Goal: Task Accomplishment & Management: Manage account settings

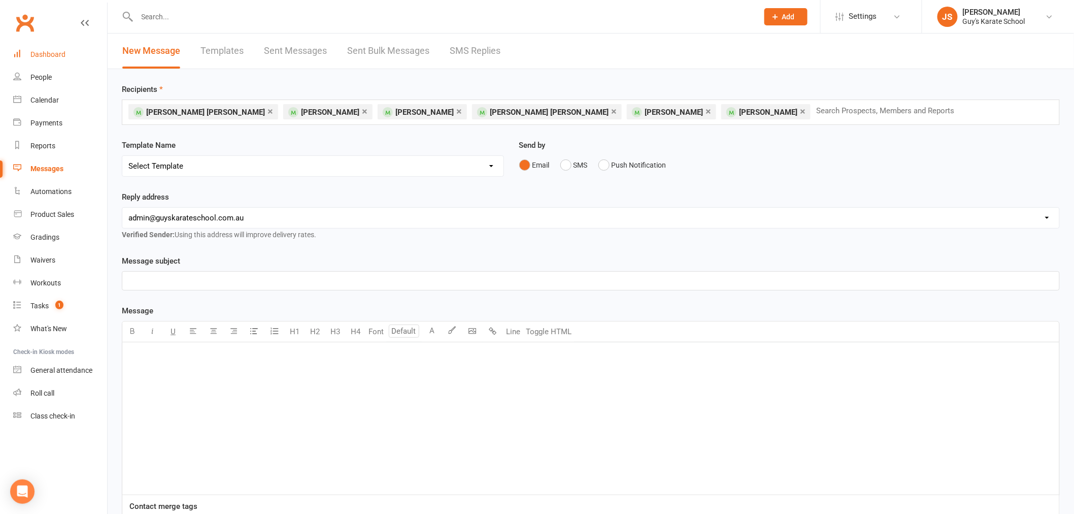
click at [39, 56] on div "Dashboard" at bounding box center [47, 54] width 35 height 8
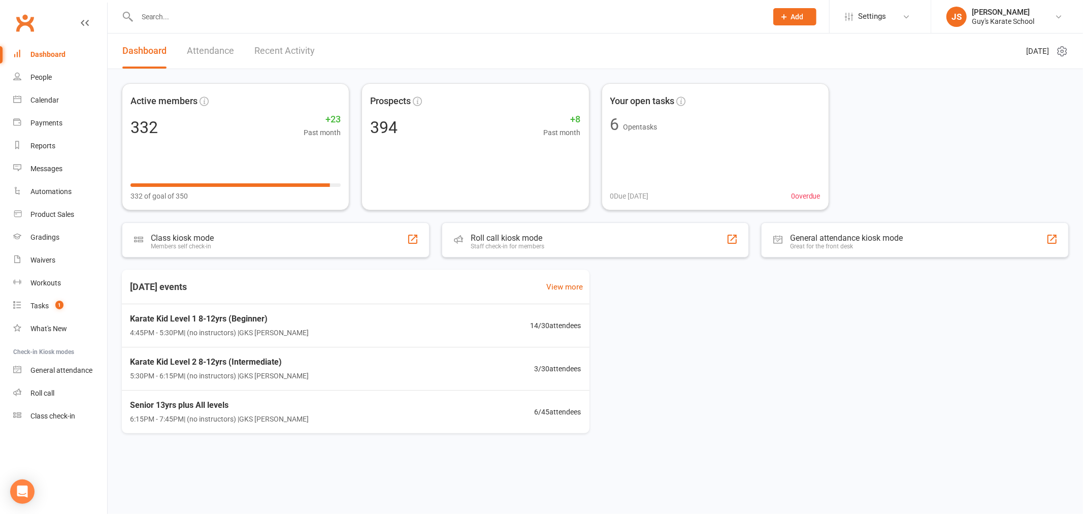
click at [210, 8] on div at bounding box center [441, 16] width 638 height 33
click at [210, 13] on input "text" at bounding box center [447, 17] width 626 height 14
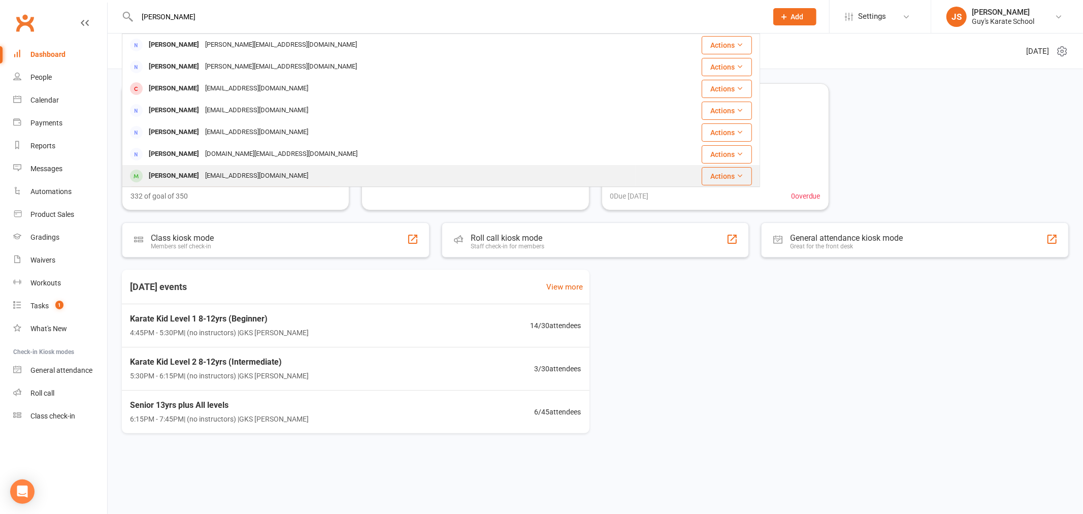
type input "[PERSON_NAME]"
click at [303, 173] on div "[PERSON_NAME] [PERSON_NAME][EMAIL_ADDRESS][DOMAIN_NAME]" at bounding box center [379, 175] width 513 height 21
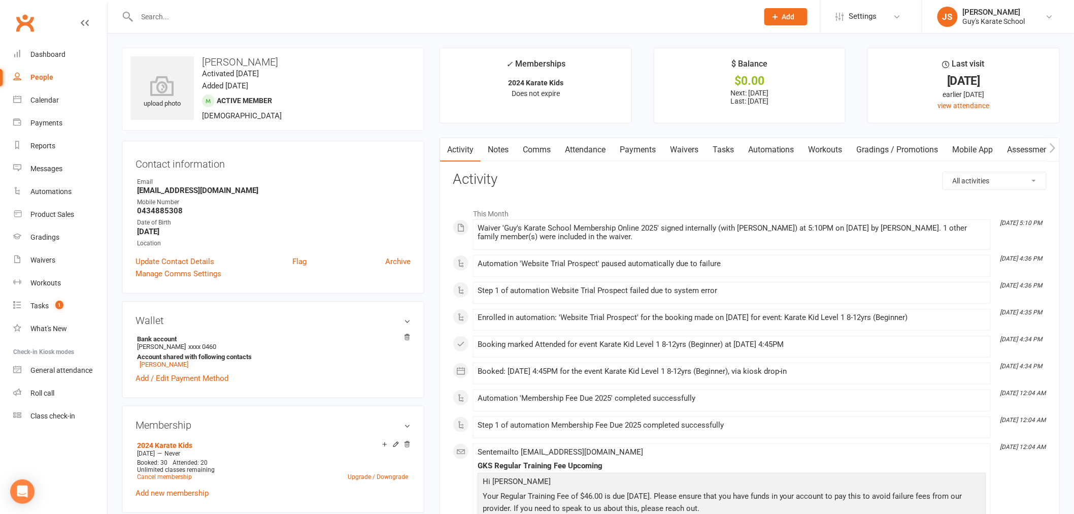
click at [640, 152] on link "Payments" at bounding box center [638, 149] width 50 height 23
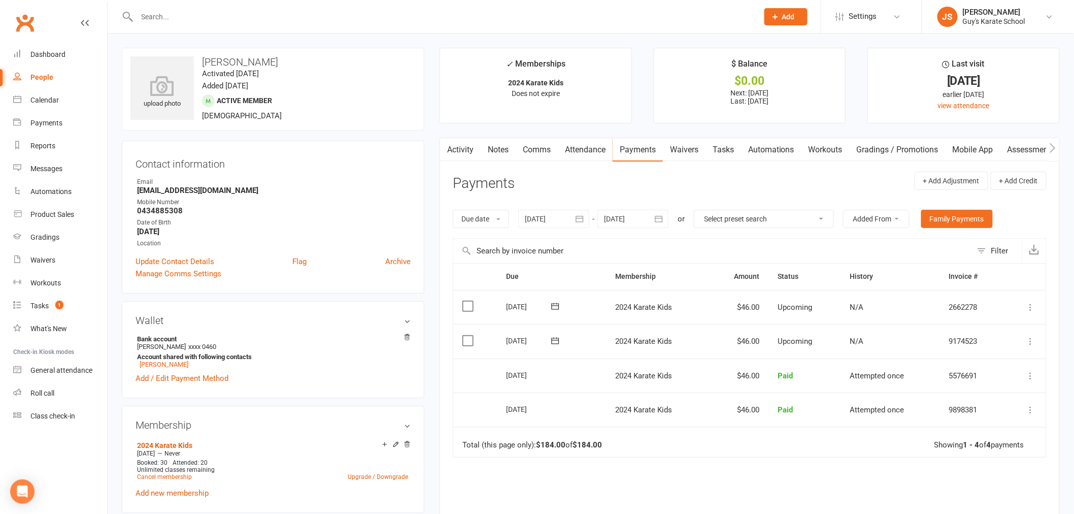
click at [556, 340] on icon at bounding box center [555, 341] width 10 height 10
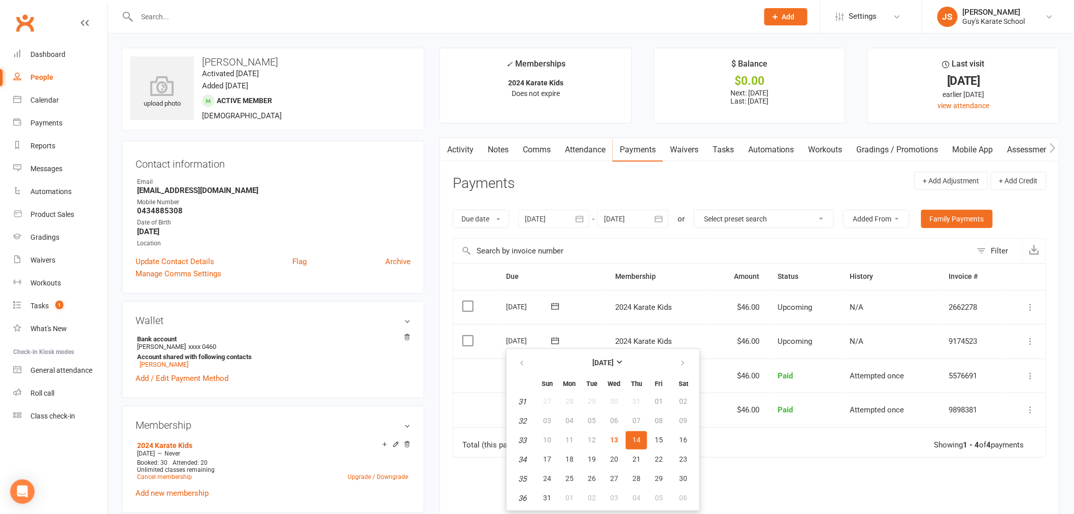
click at [818, 479] on div "Due Contact Membership Amount Status History Invoice # Select this [DATE] [PERS…" at bounding box center [750, 425] width 594 height 325
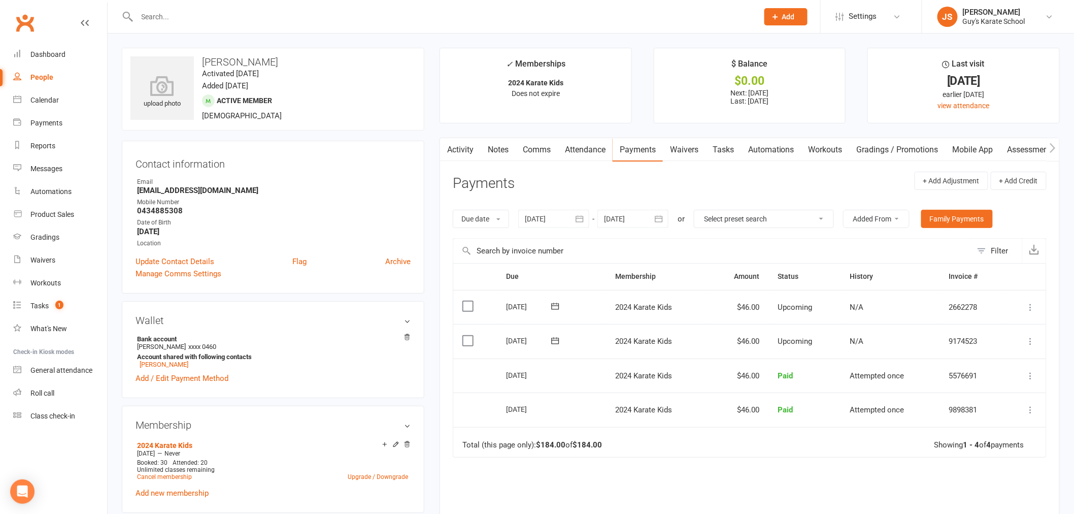
click at [159, 18] on input "text" at bounding box center [442, 17] width 617 height 14
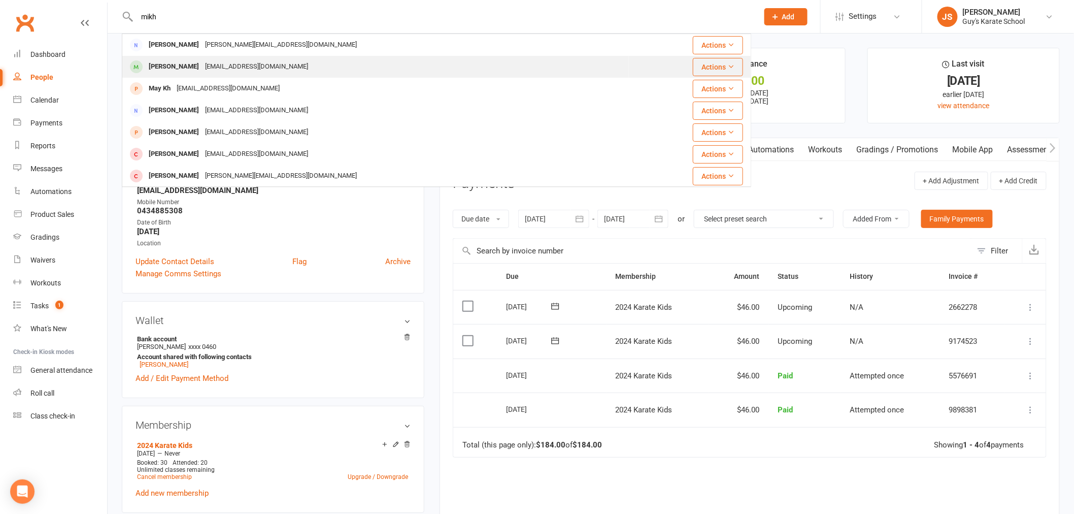
type input "mikh"
click at [301, 67] on div "[PERSON_NAME] [EMAIL_ADDRESS][DOMAIN_NAME]" at bounding box center [376, 66] width 506 height 21
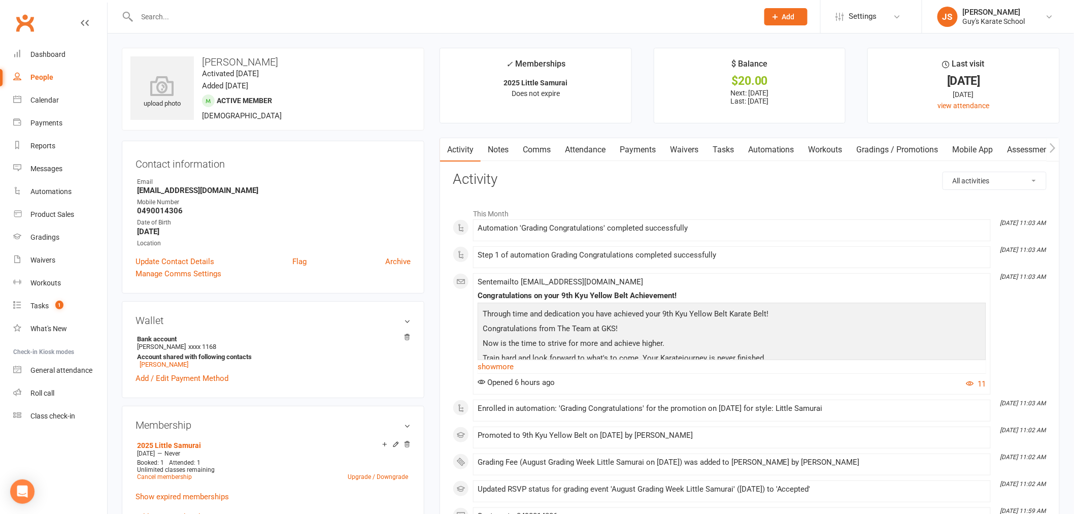
click at [351, 17] on input "text" at bounding box center [442, 17] width 617 height 14
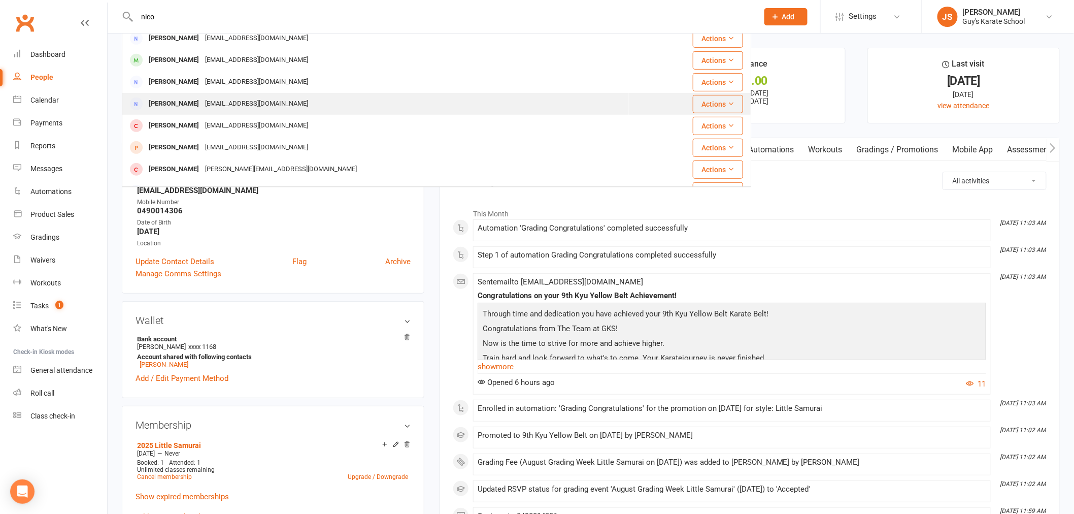
scroll to position [225, 0]
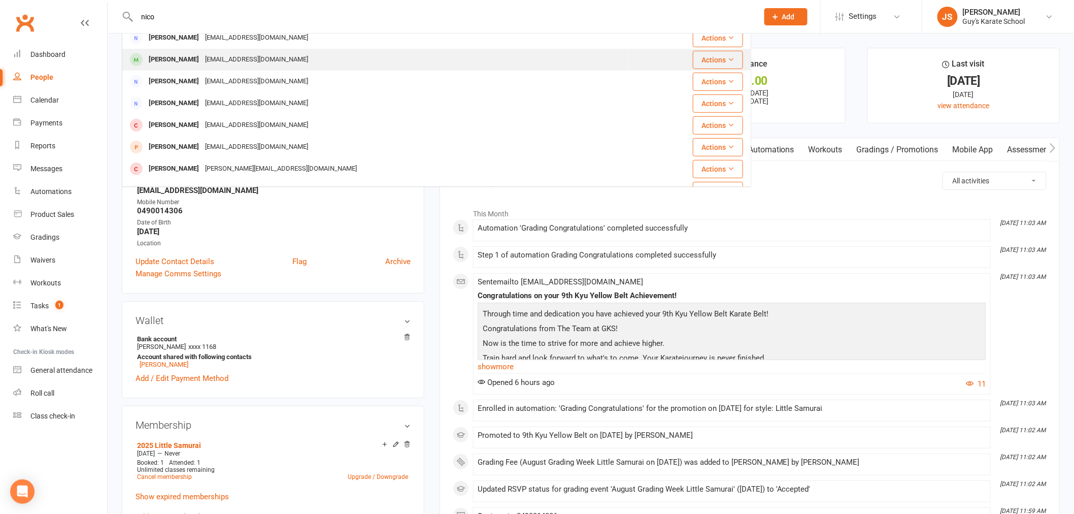
type input "nico"
click at [302, 54] on div "[PERSON_NAME] [PERSON_NAME][EMAIL_ADDRESS][DOMAIN_NAME]" at bounding box center [376, 59] width 506 height 21
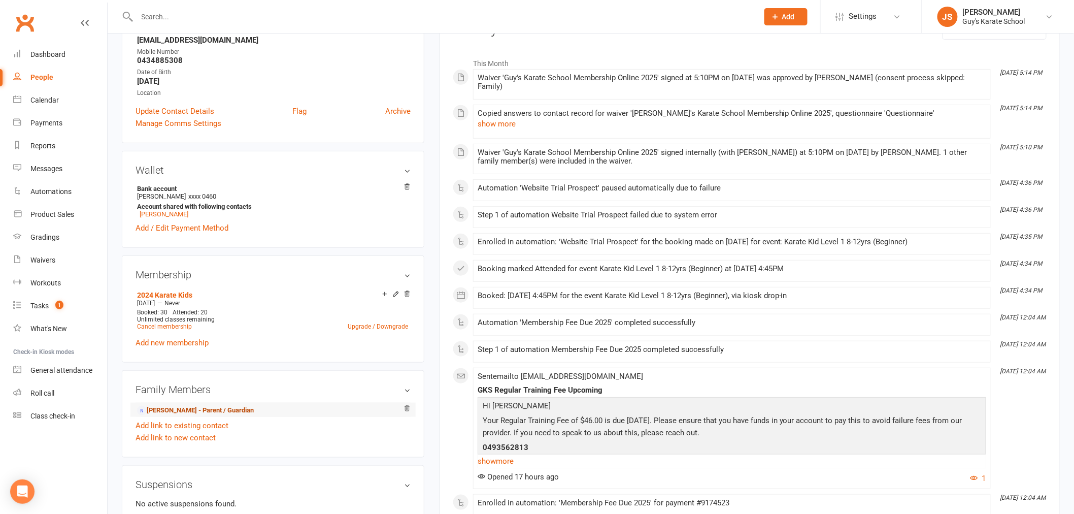
scroll to position [169, 0]
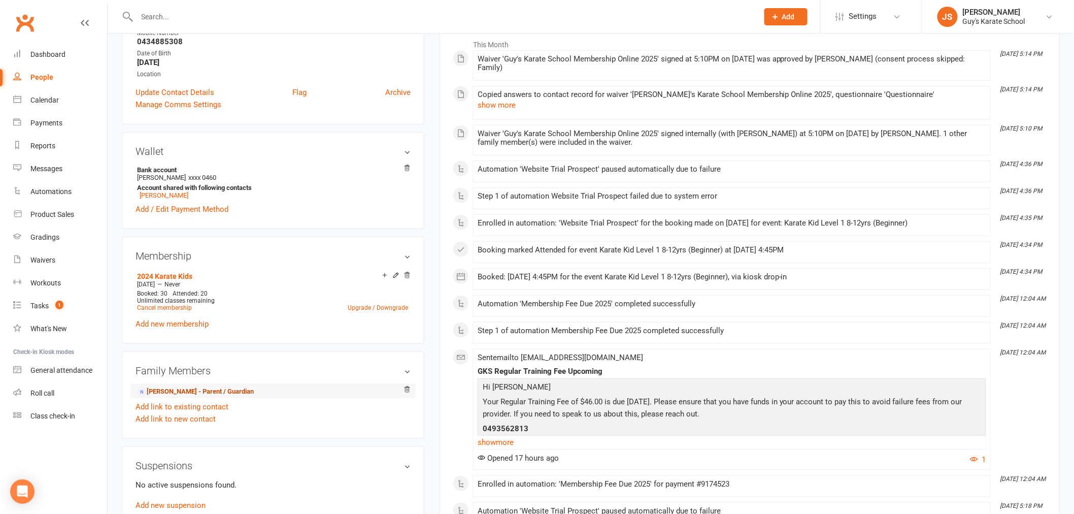
click at [200, 390] on link "[PERSON_NAME] - Parent / Guardian" at bounding box center [195, 391] width 117 height 11
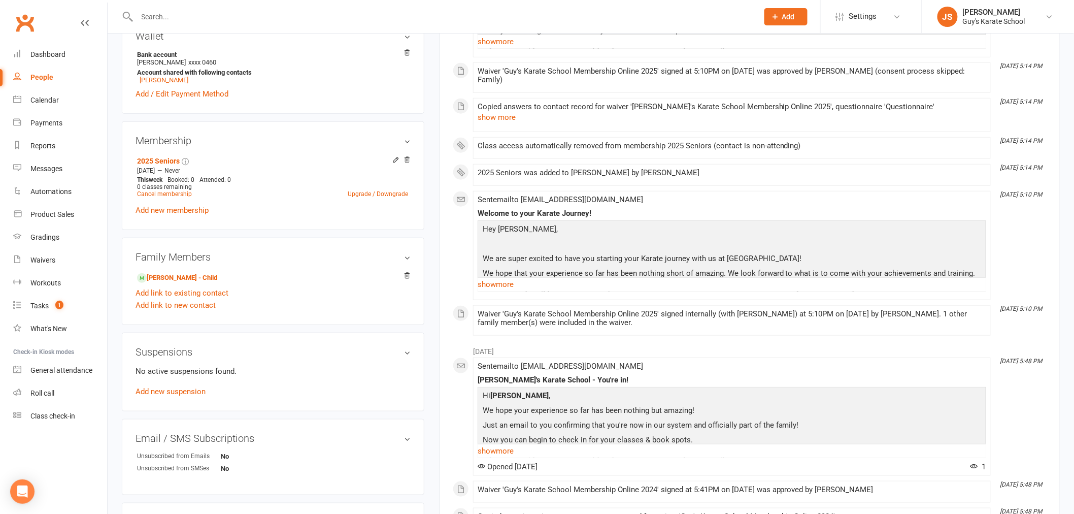
scroll to position [282, 0]
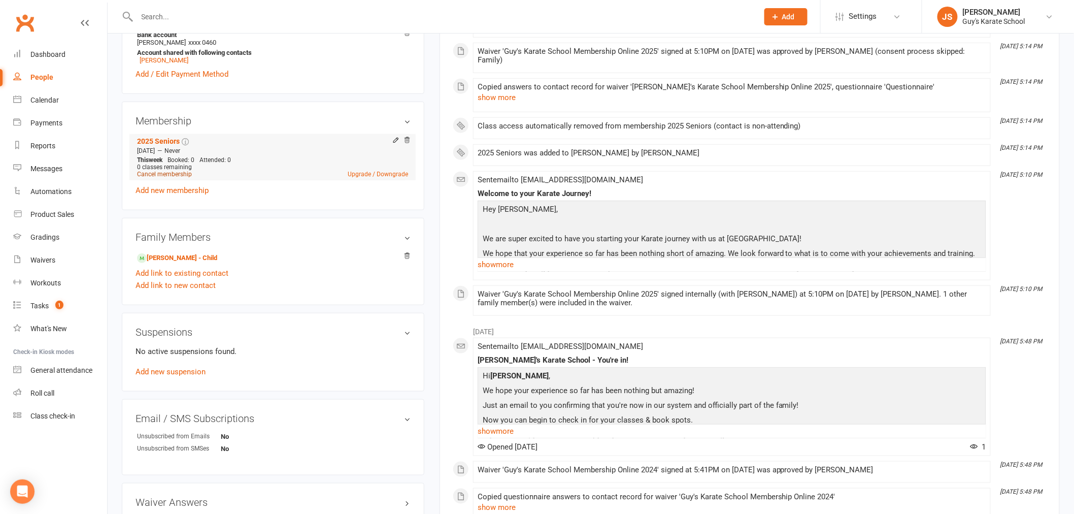
click at [175, 175] on link "Cancel membership" at bounding box center [164, 174] width 55 height 7
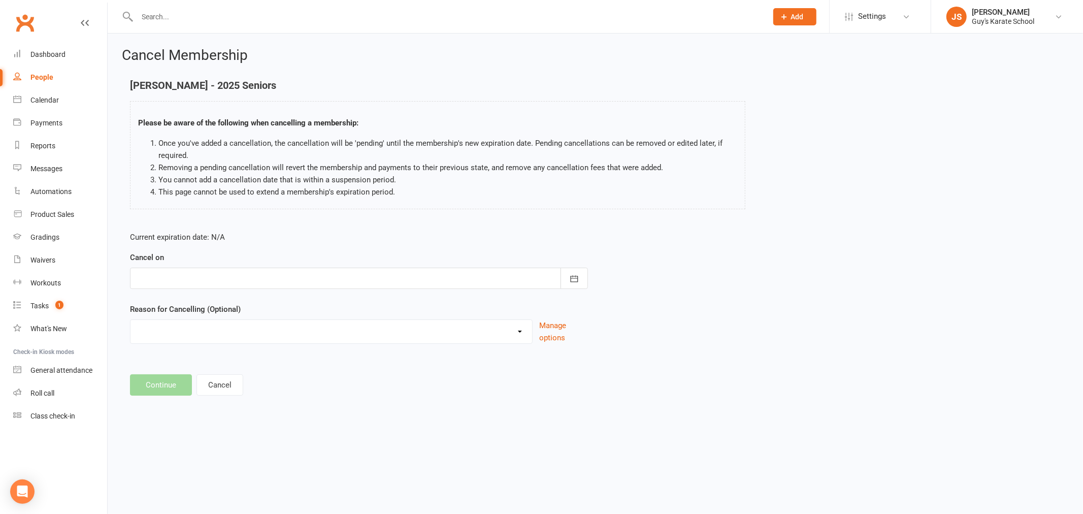
click at [383, 343] on div "Did not enjoy it Financial Problems Holiday Illness Injury Lost Interest Moving…" at bounding box center [331, 331] width 403 height 24
click at [384, 336] on select "Did not enjoy it Financial Problems Holiday Illness Injury Lost Interest Moving…" at bounding box center [331, 330] width 402 height 20
select select "8"
click at [130, 320] on select "Did not enjoy it Financial Problems Holiday Illness Injury Lost Interest Moving…" at bounding box center [331, 330] width 402 height 20
click at [167, 383] on footer "Continue Cancel" at bounding box center [595, 384] width 931 height 21
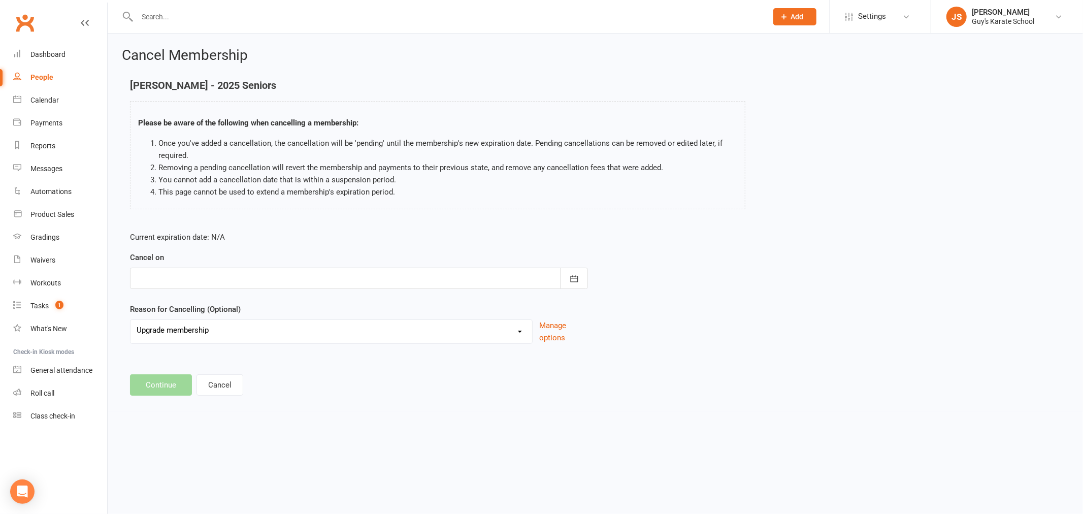
click at [329, 277] on div at bounding box center [359, 278] width 458 height 21
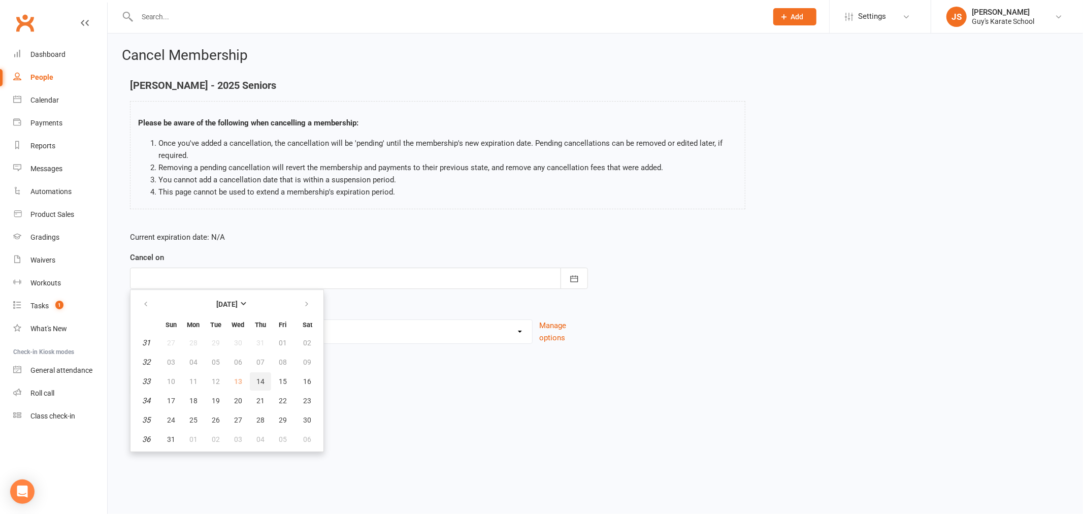
click at [256, 377] on span "14" at bounding box center [260, 381] width 8 height 8
type input "[DATE]"
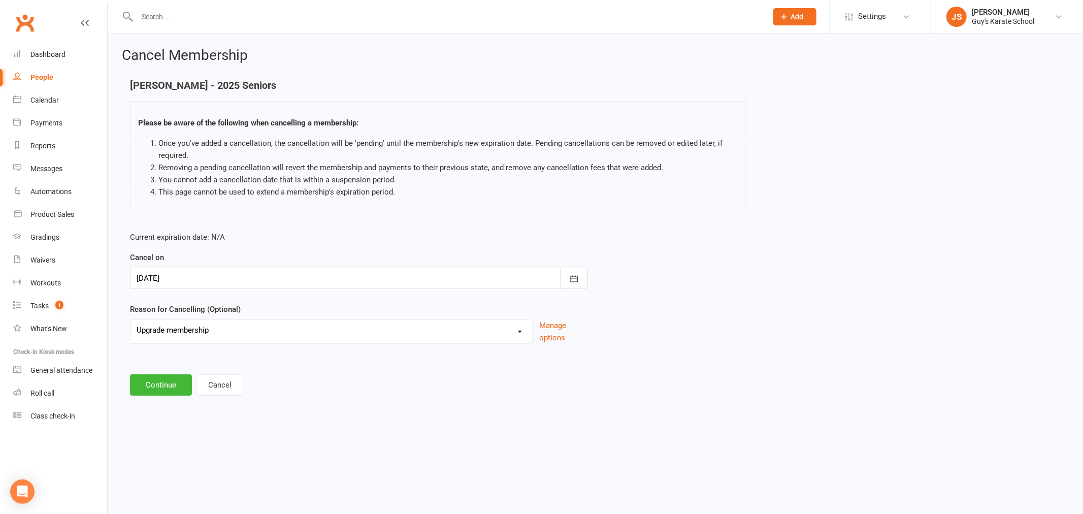
click at [218, 333] on select "Did not enjoy it Financial Problems Holiday Illness Injury Lost Interest Moving…" at bounding box center [331, 330] width 402 height 20
drag, startPoint x: 404, startPoint y: 422, endPoint x: 228, endPoint y: 379, distance: 180.3
click at [403, 422] on html "Prospect Member Non-attending contact Class / event Appointment Grading event T…" at bounding box center [541, 213] width 1083 height 426
click at [234, 381] on button "Cancel" at bounding box center [219, 384] width 47 height 21
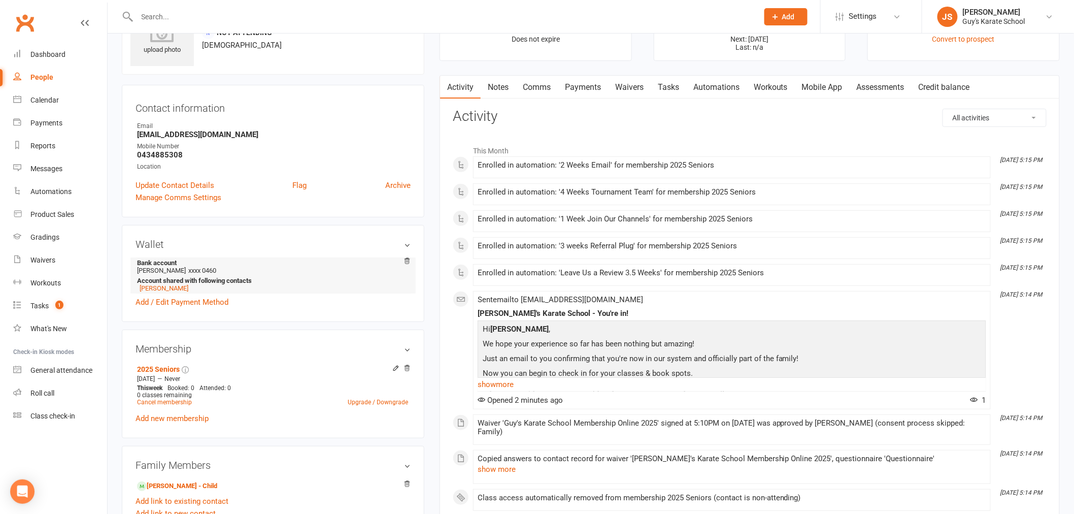
scroll to position [169, 0]
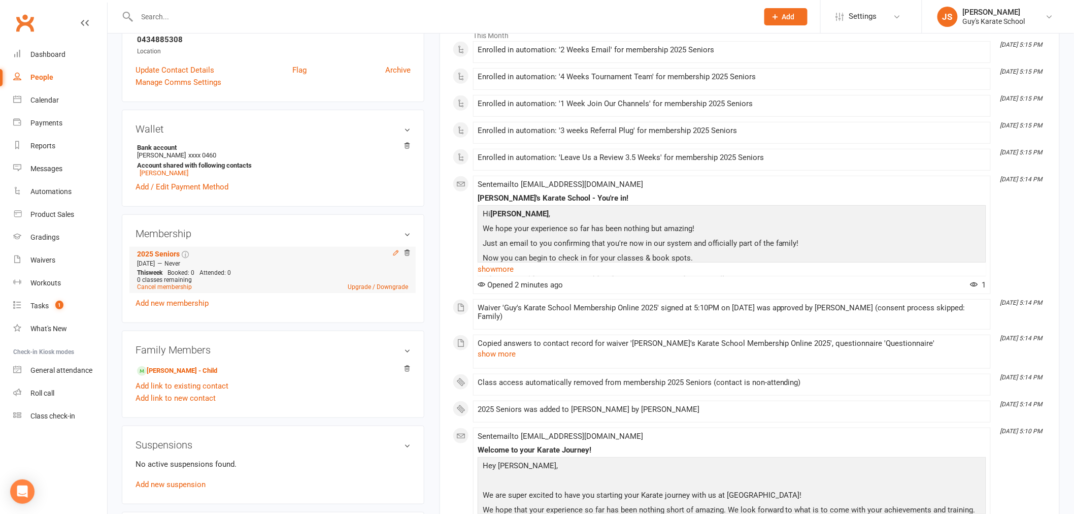
click at [394, 254] on icon at bounding box center [395, 252] width 5 height 5
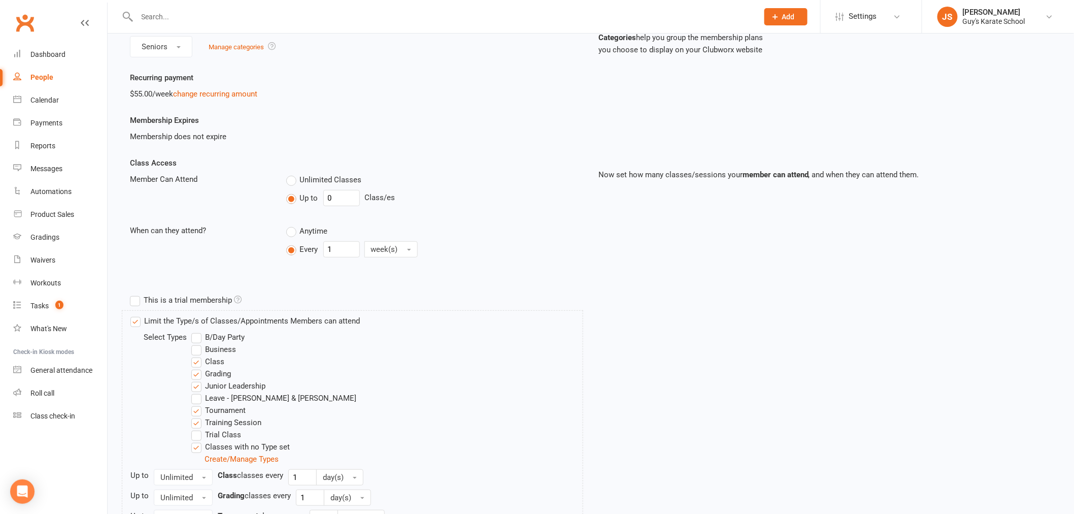
scroll to position [113, 0]
click at [215, 85] on div "Recurring payment $55.00/week change recurring amount" at bounding box center [356, 85] width 469 height 28
click at [218, 89] on link "change recurring amount" at bounding box center [215, 92] width 84 height 9
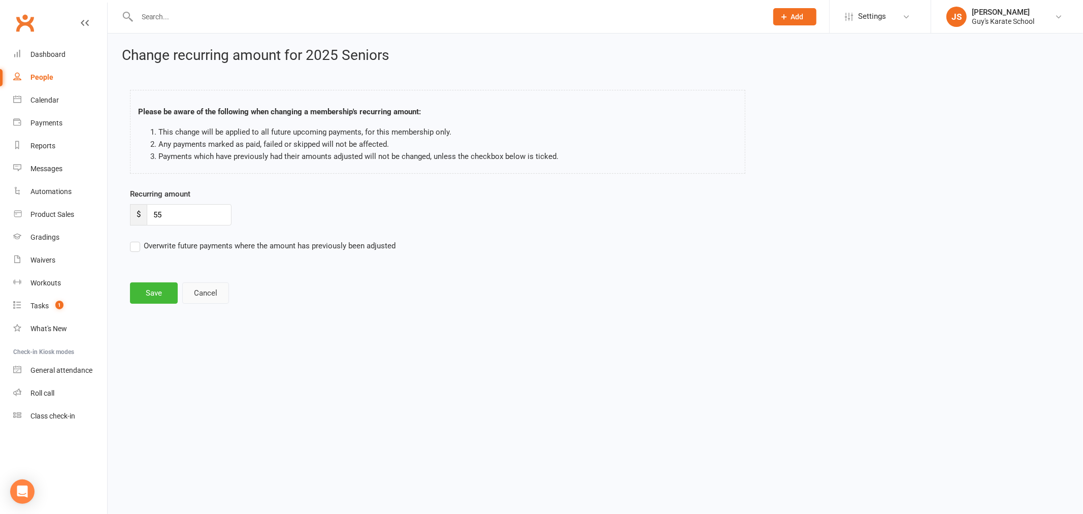
click at [198, 290] on button "Cancel" at bounding box center [205, 292] width 47 height 21
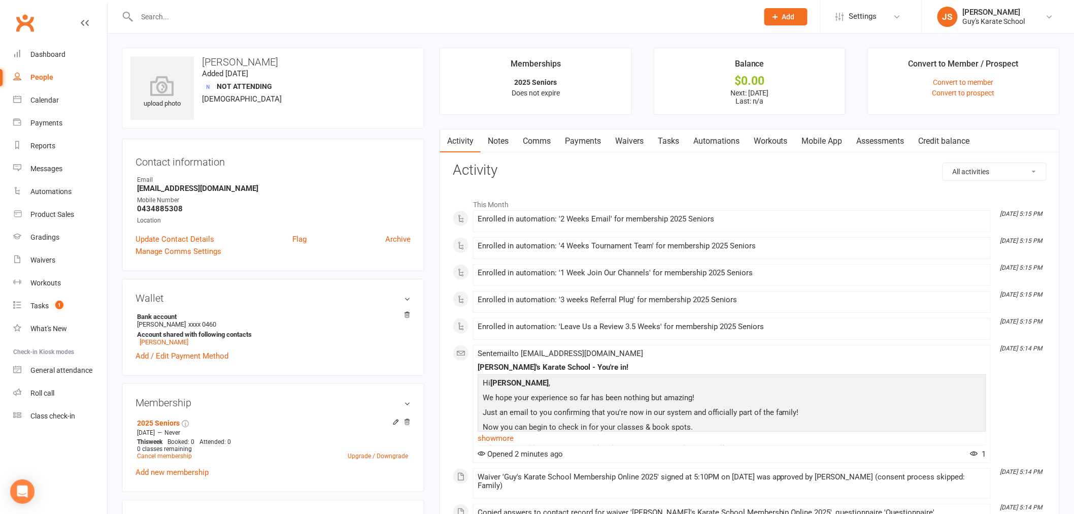
drag, startPoint x: 411, startPoint y: 322, endPoint x: 434, endPoint y: 379, distance: 61.7
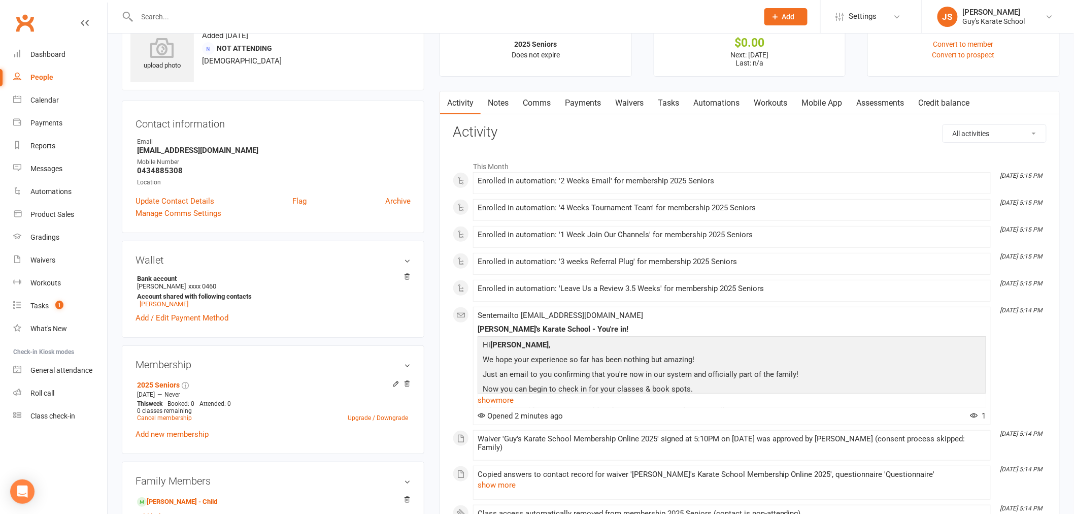
scroll to position [56, 0]
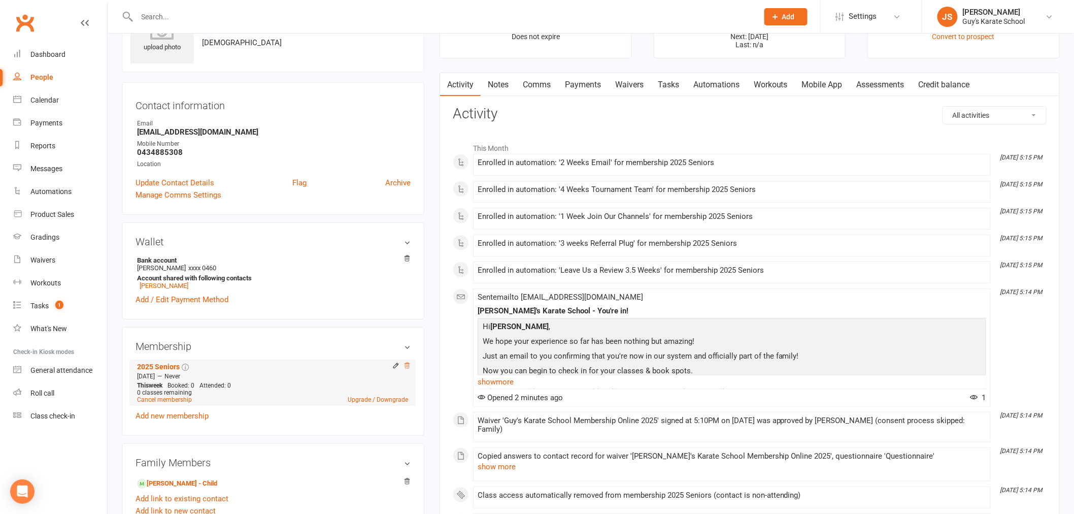
click at [408, 366] on icon at bounding box center [407, 365] width 7 height 7
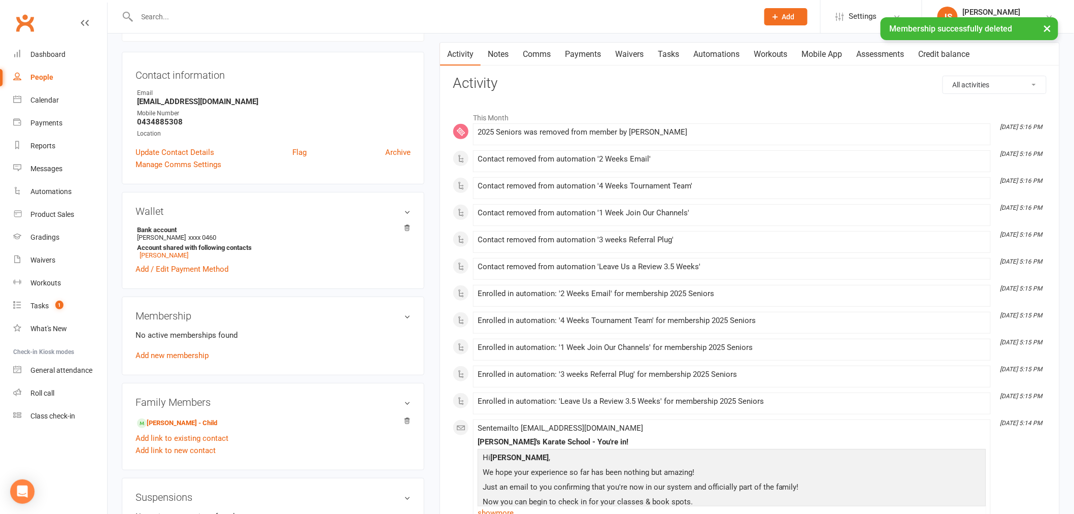
scroll to position [113, 0]
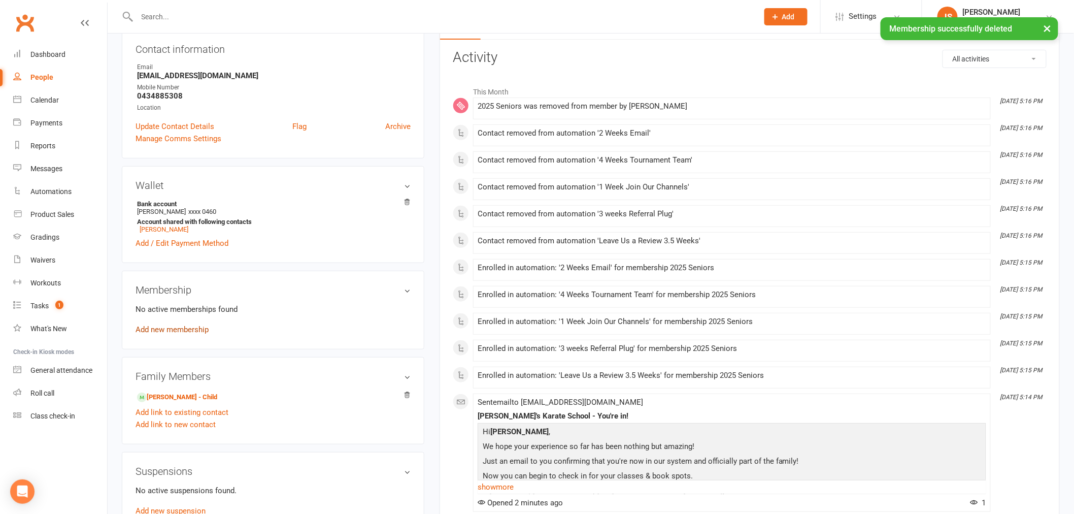
click at [207, 333] on link "Add new membership" at bounding box center [172, 329] width 73 height 9
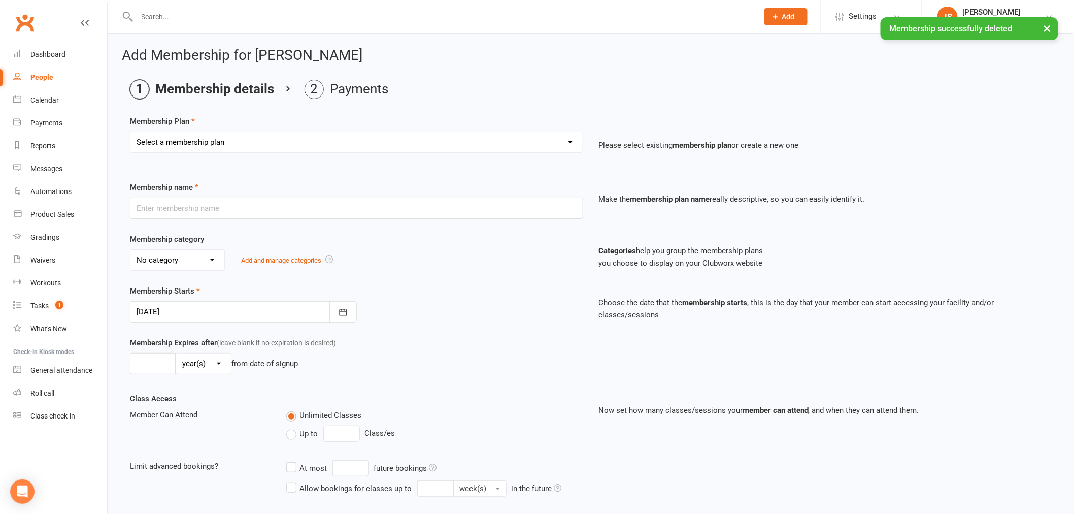
click at [486, 151] on select "Select a membership plan Create new Membership Plan 2025 Little Ninja 2025 Litt…" at bounding box center [356, 142] width 452 height 20
select select "4"
click at [130, 132] on select "Select a membership plan Create new Membership Plan 2025 Little Ninja 2025 Litt…" at bounding box center [356, 142] width 452 height 20
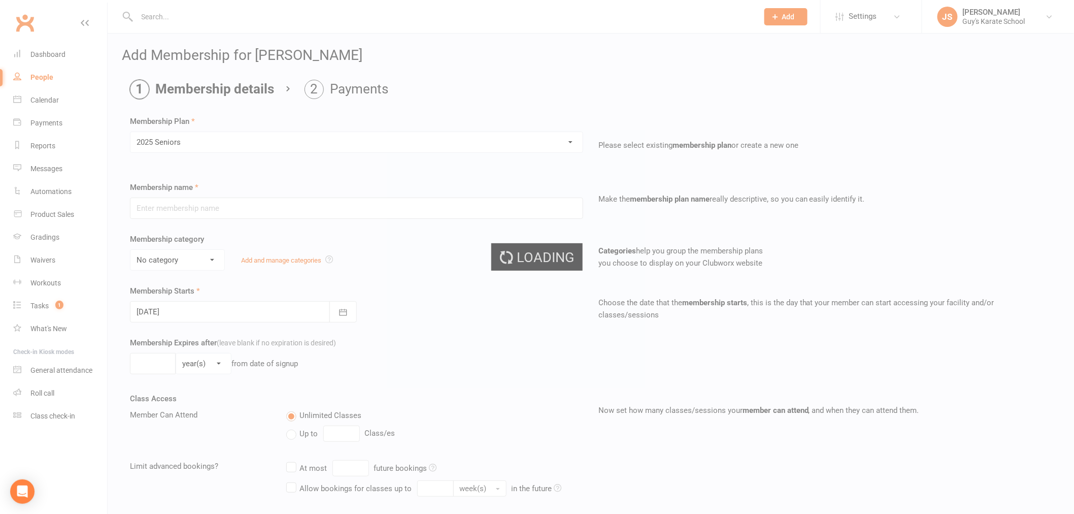
type input "2025 Seniors"
select select "5"
type input "0"
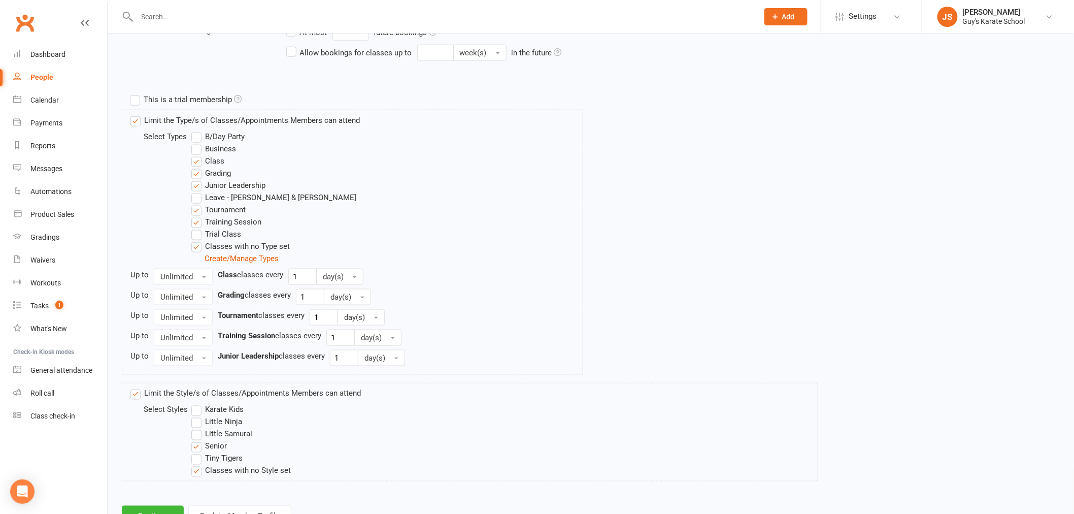
scroll to position [478, 0]
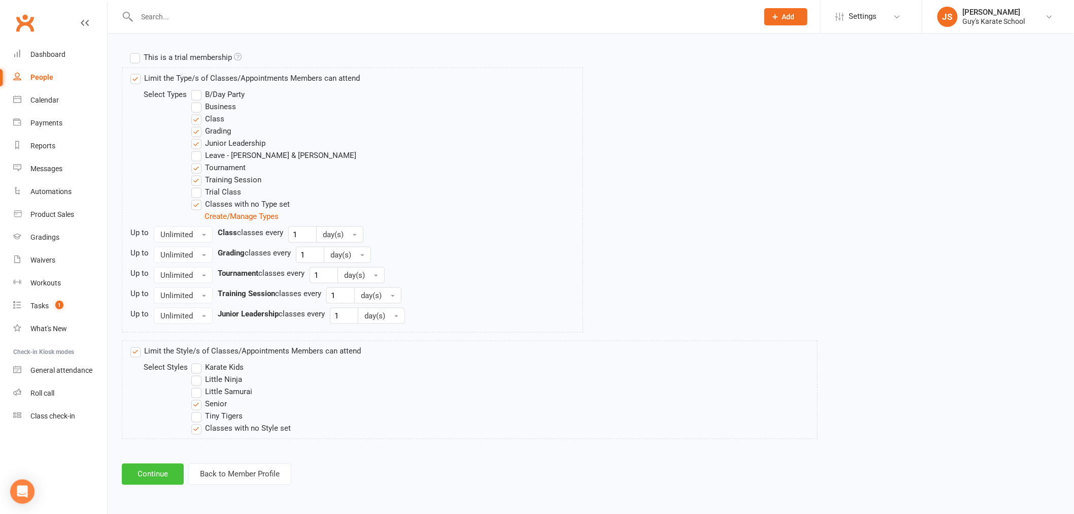
click at [170, 471] on button "Continue" at bounding box center [153, 473] width 62 height 21
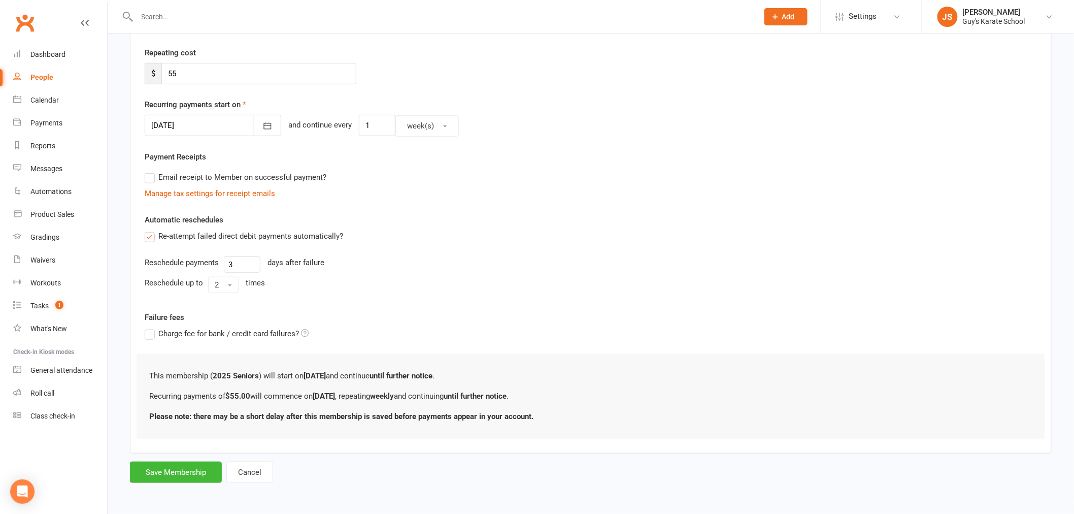
scroll to position [0, 0]
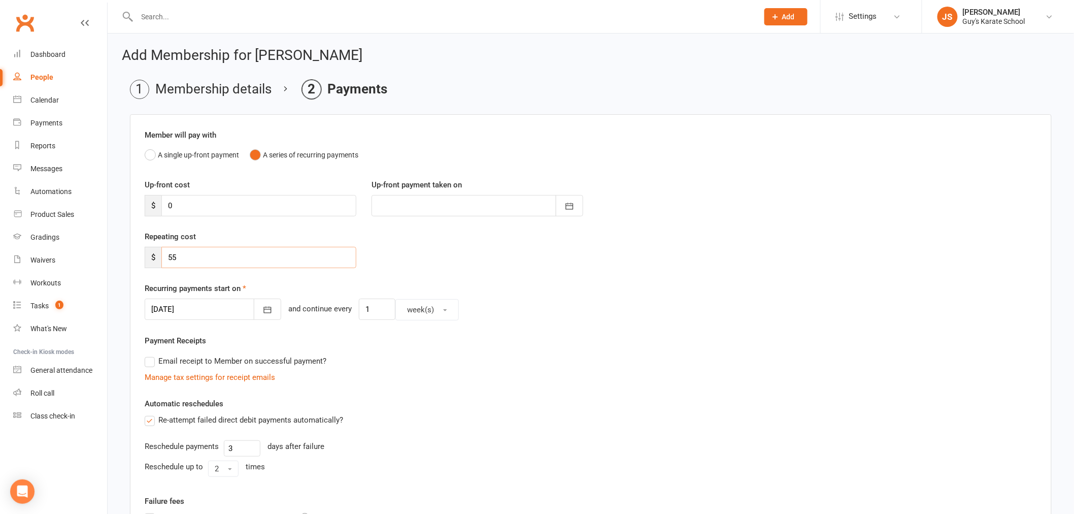
click at [241, 252] on input "55" at bounding box center [258, 257] width 195 height 21
type input "5"
type input "110"
click at [264, 307] on icon "button" at bounding box center [268, 310] width 8 height 7
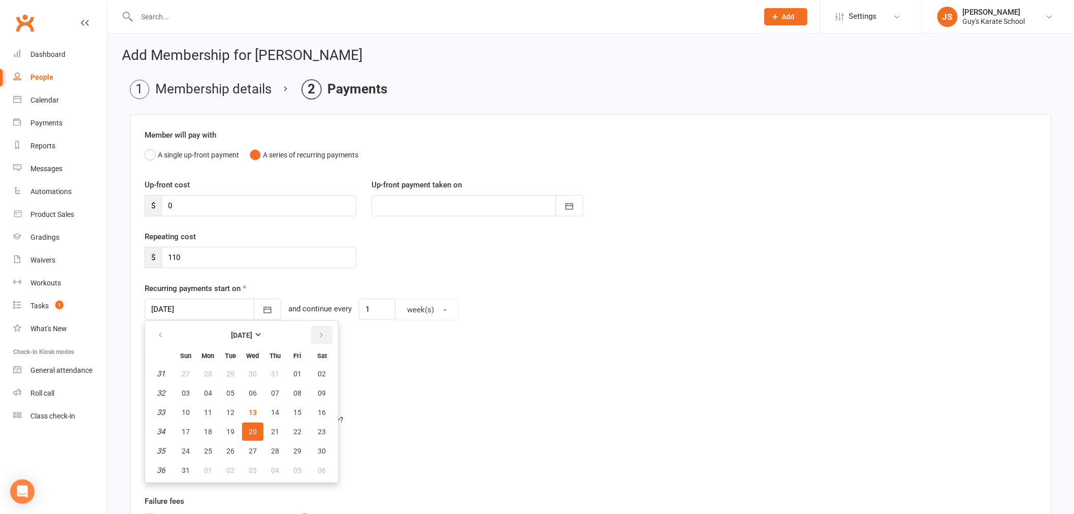
click at [318, 336] on icon "button" at bounding box center [321, 335] width 7 height 8
click at [275, 413] on span "18" at bounding box center [275, 412] width 8 height 8
type input "[DATE]"
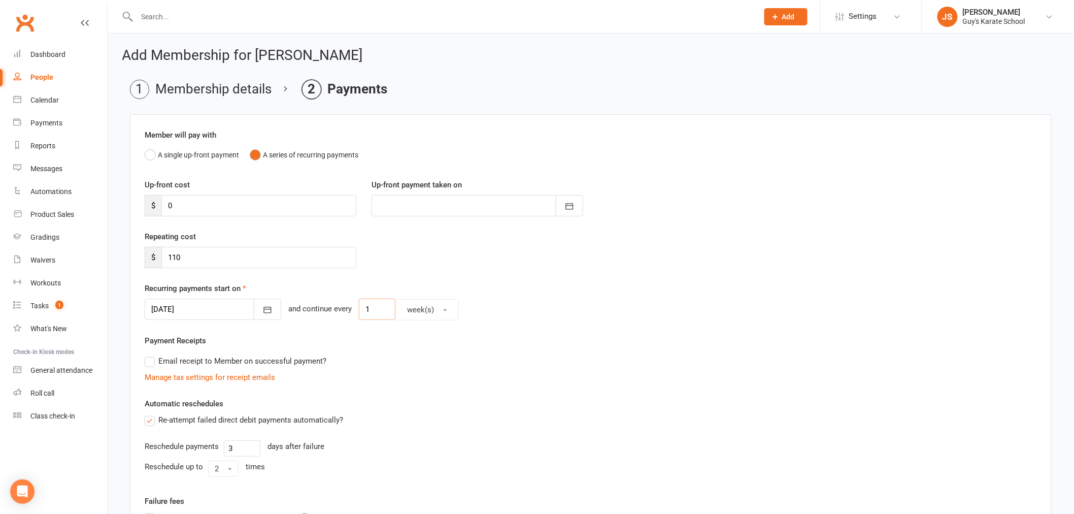
click at [365, 308] on input "1" at bounding box center [377, 309] width 37 height 21
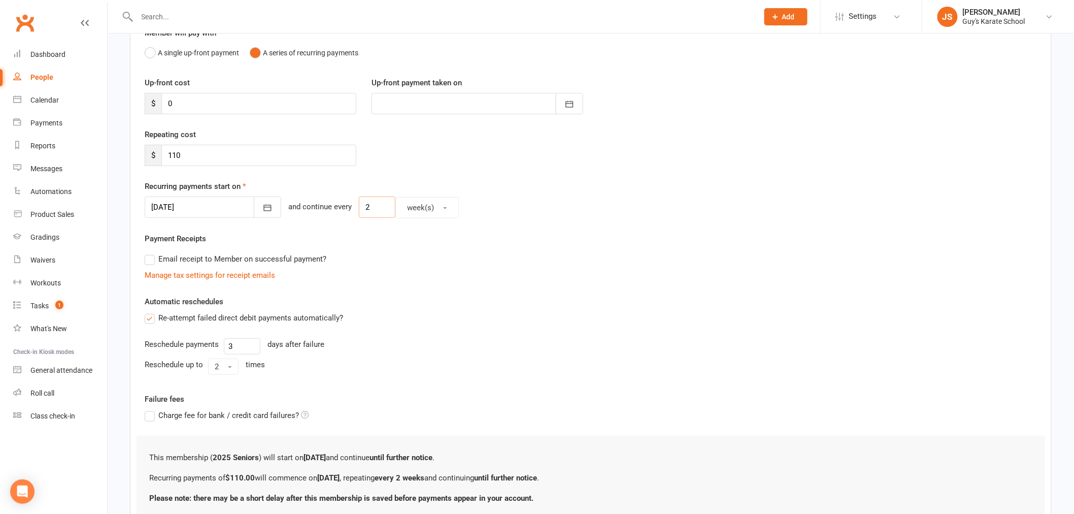
scroll to position [184, 0]
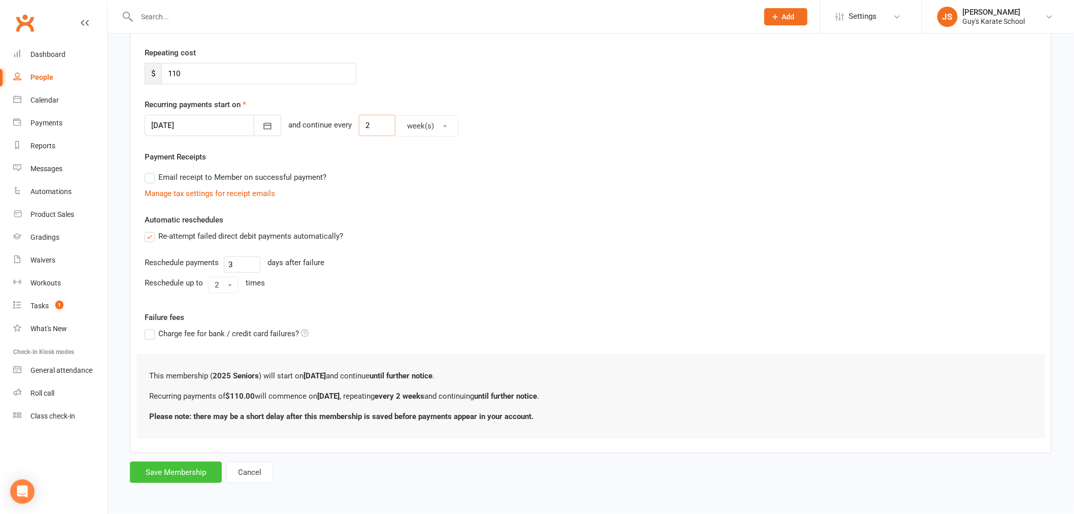
type input "2"
click at [199, 470] on button "Save Membership" at bounding box center [176, 471] width 92 height 21
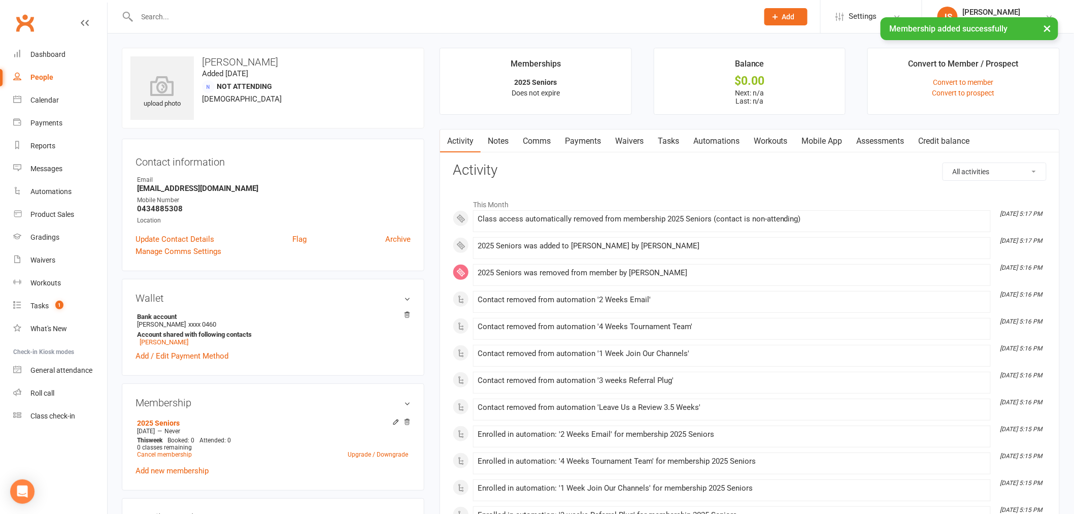
click at [595, 144] on link "Payments" at bounding box center [583, 140] width 50 height 23
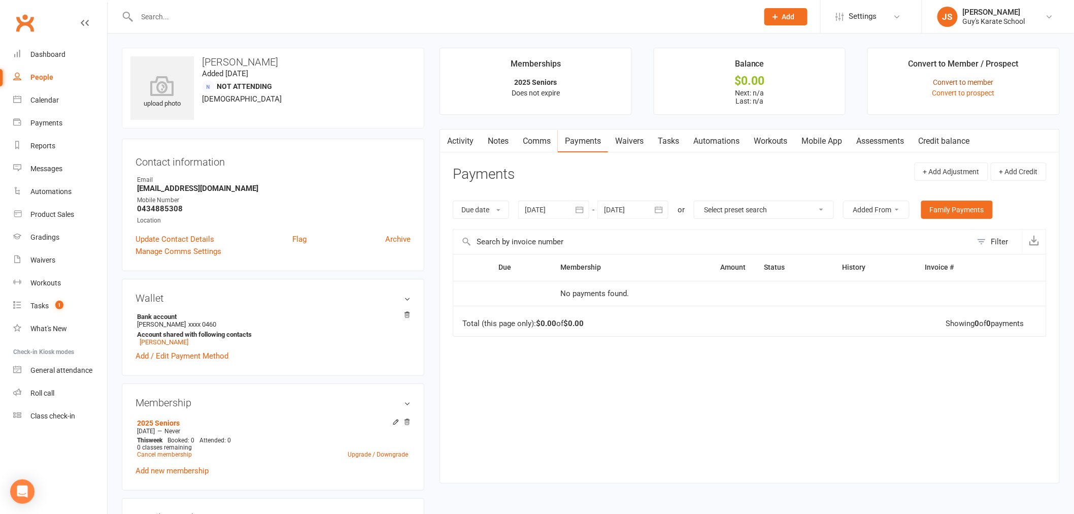
click at [972, 79] on link "Convert to member" at bounding box center [964, 82] width 60 height 8
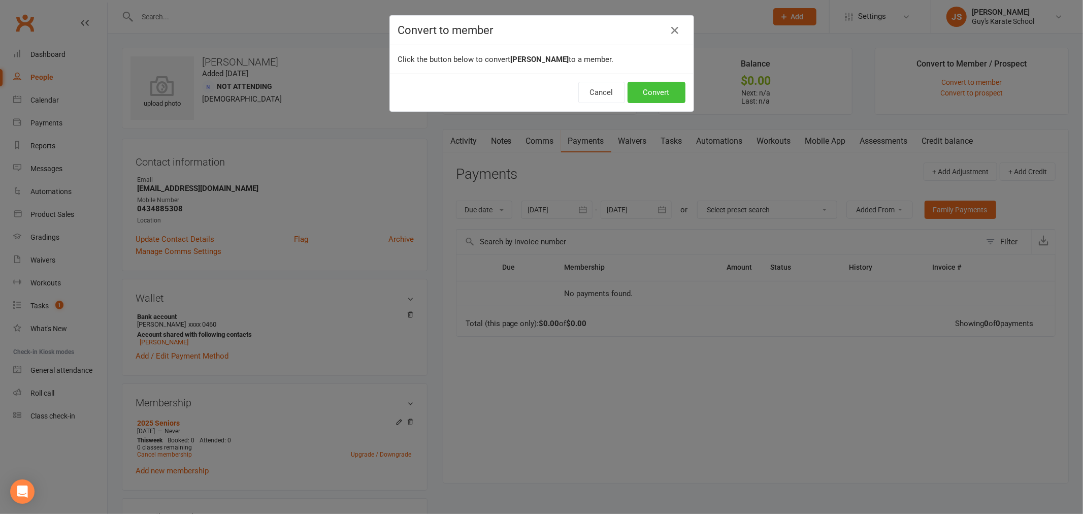
click at [646, 88] on button "Convert" at bounding box center [656, 92] width 58 height 21
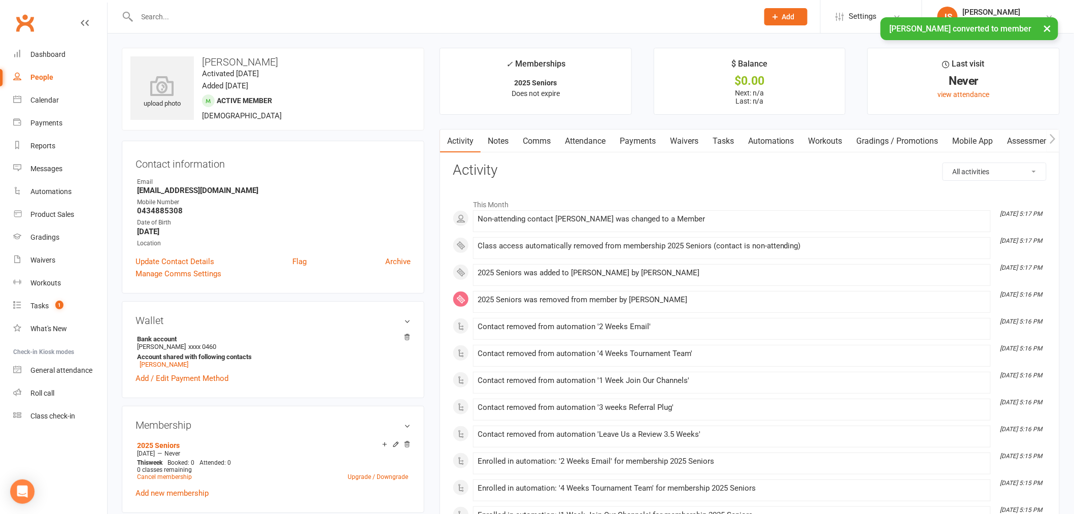
click at [1048, 26] on button "×" at bounding box center [1048, 28] width 18 height 22
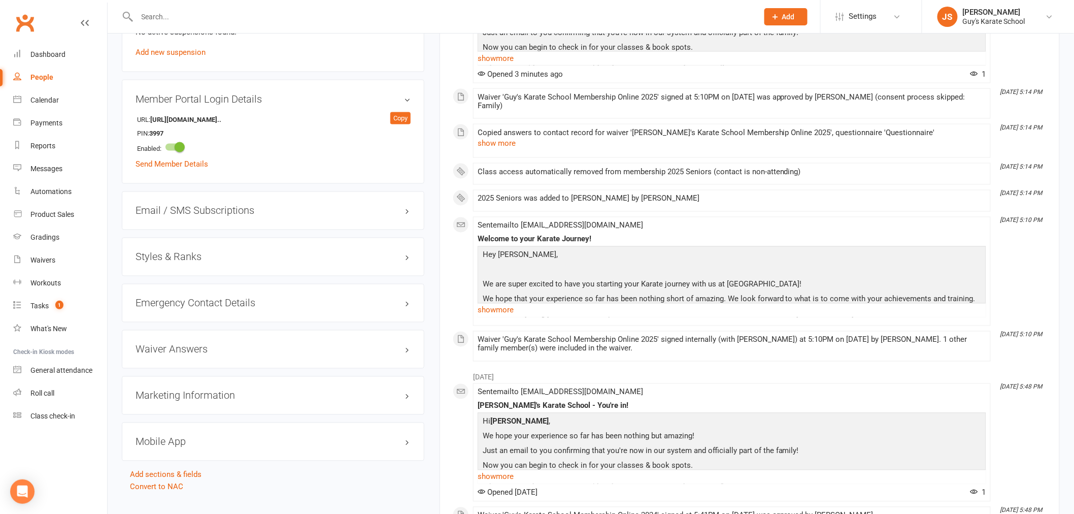
scroll to position [677, 0]
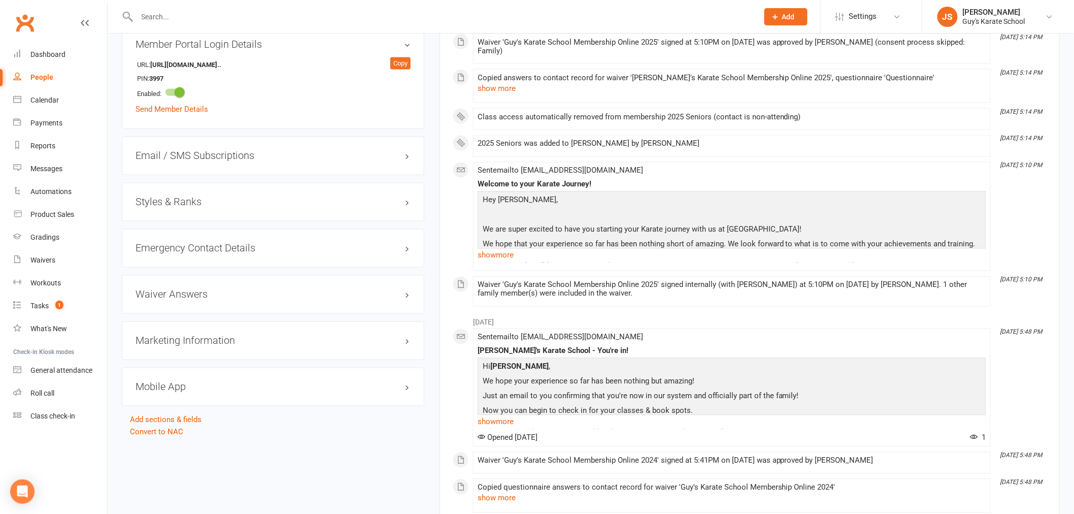
click at [179, 207] on h3 "Styles & Ranks" at bounding box center [273, 201] width 275 height 11
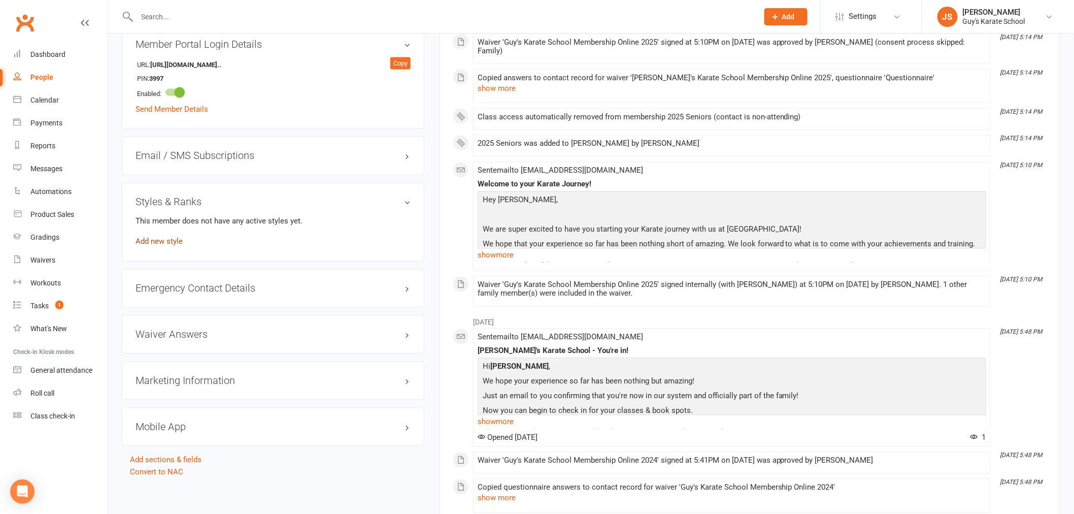
click at [176, 242] on link "Add new style" at bounding box center [159, 241] width 47 height 9
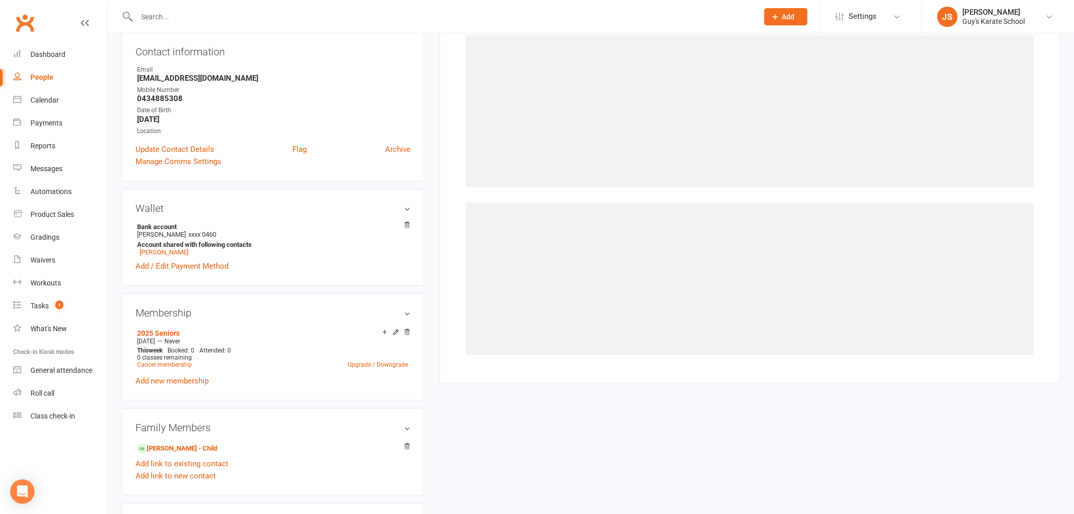
scroll to position [78, 0]
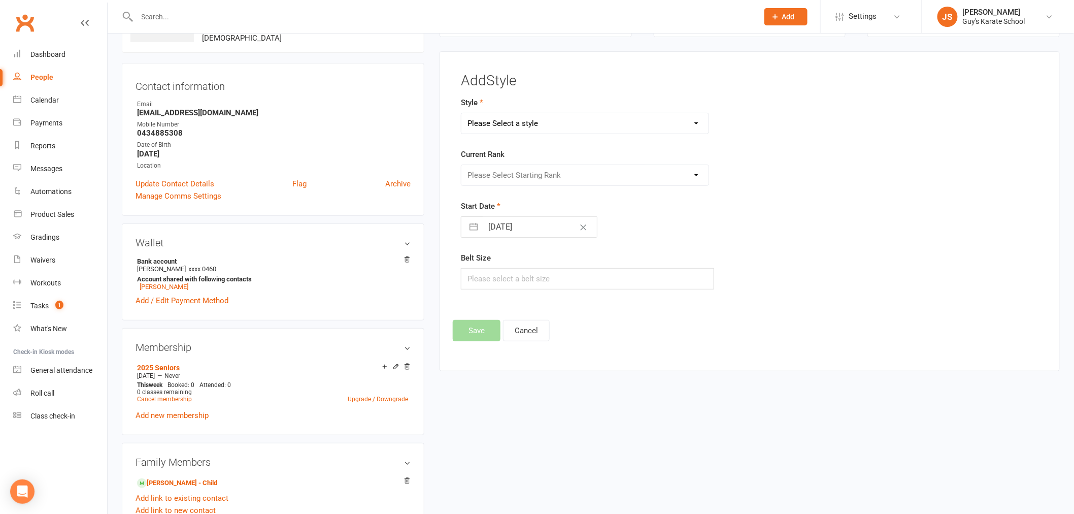
click at [566, 113] on select "Please Select a style Karate Kids Little Ninja Little Samurai Senior Tiny Tigers" at bounding box center [584, 123] width 247 height 20
click at [461, 113] on select "Please Select a style Karate Kids Little Ninja Little Samurai Senior Tiny Tigers" at bounding box center [584, 123] width 247 height 20
drag, startPoint x: 555, startPoint y: 124, endPoint x: 554, endPoint y: 131, distance: 7.2
click at [555, 124] on select "Karate Kids Little Ninja Little Samurai Senior Tiny Tigers" at bounding box center [584, 123] width 247 height 20
select select "2335"
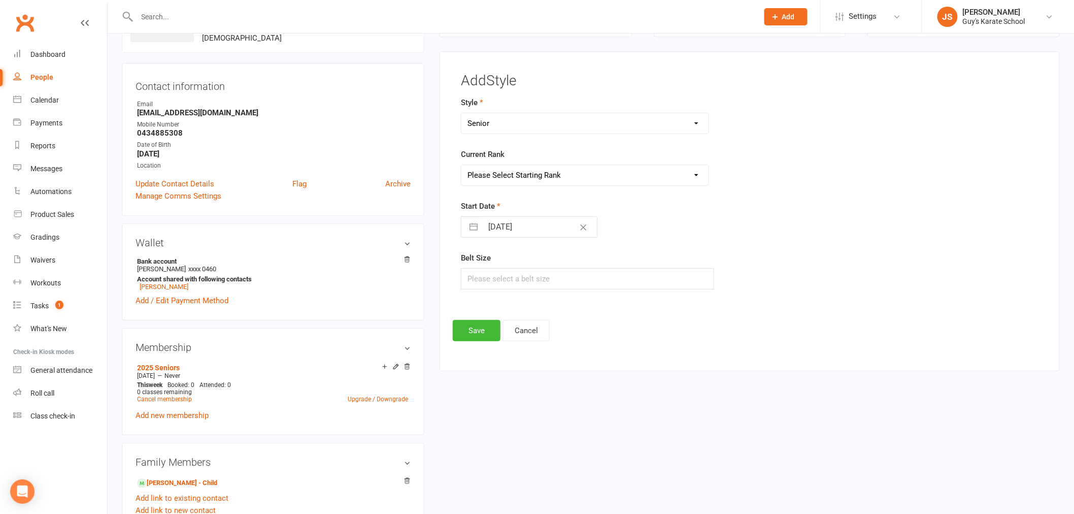
click at [461, 113] on select "Karate Kids Little Ninja Little Samurai Senior Tiny Tigers" at bounding box center [584, 123] width 247 height 20
click at [551, 172] on select "Please Select Starting Rank 10th [PERSON_NAME] Belt 9th Kyu Yellow Belt 8th Kyu…" at bounding box center [584, 175] width 247 height 20
select select "22969"
click at [461, 165] on select "Please Select Starting Rank 10th [PERSON_NAME] Belt 9th Kyu Yellow Belt 8th Kyu…" at bounding box center [584, 175] width 247 height 20
click at [518, 290] on div "Style Karate Kids Little Ninja Little Samurai Senior Tiny Tigers Current Rank P…" at bounding box center [650, 199] width 395 height 207
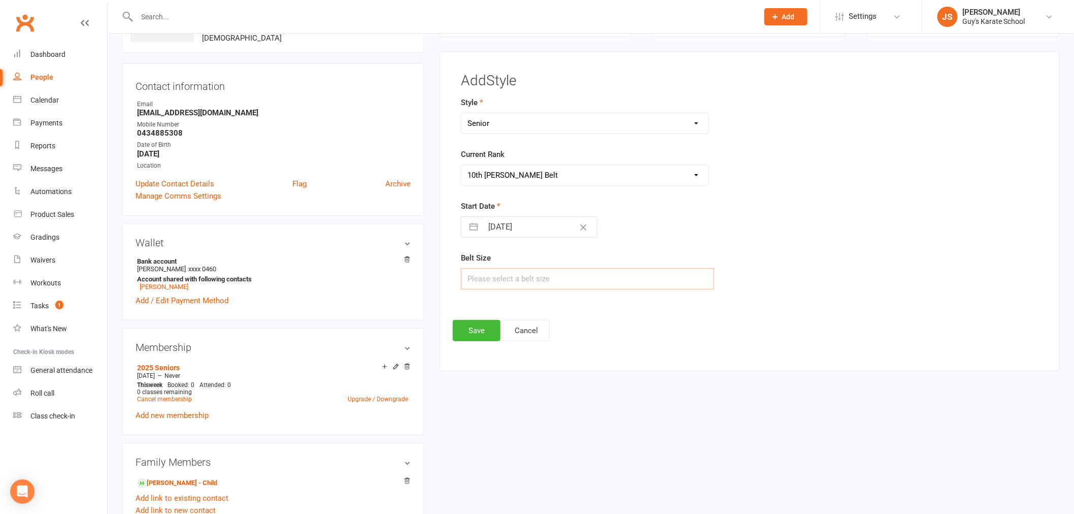
click at [520, 283] on input "text" at bounding box center [587, 278] width 253 height 21
type input "5"
click at [465, 325] on button "Save" at bounding box center [477, 330] width 48 height 21
